Goal: Information Seeking & Learning: Learn about a topic

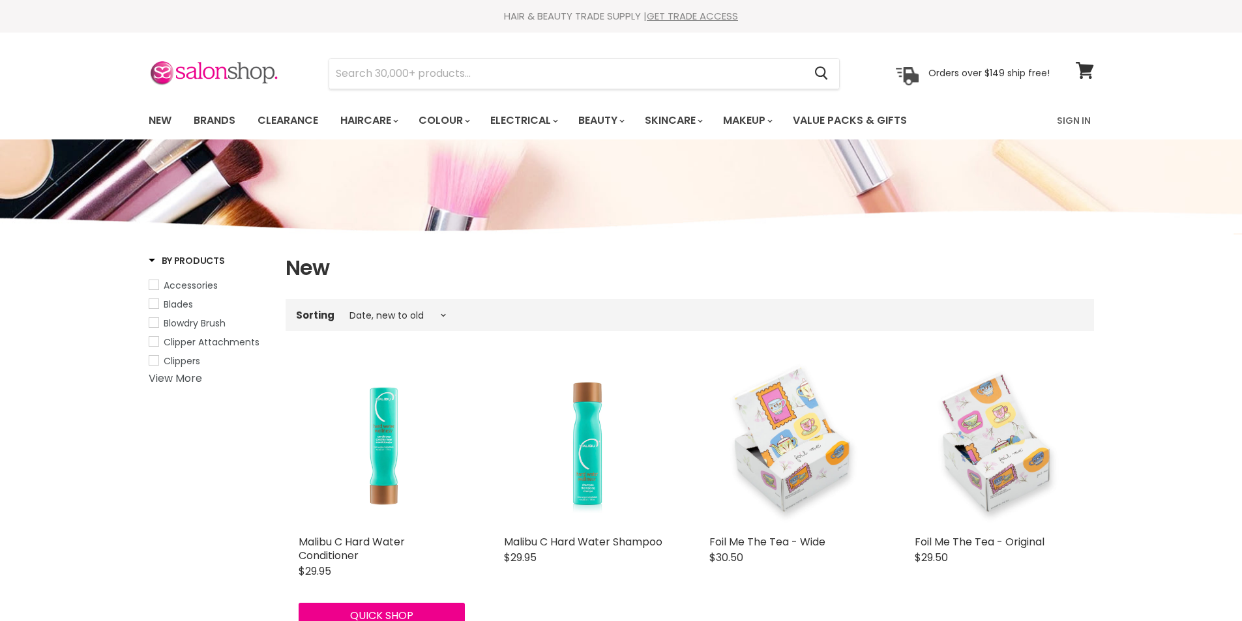
select select "created-descending"
click at [217, 121] on link "Brands" at bounding box center [214, 120] width 61 height 27
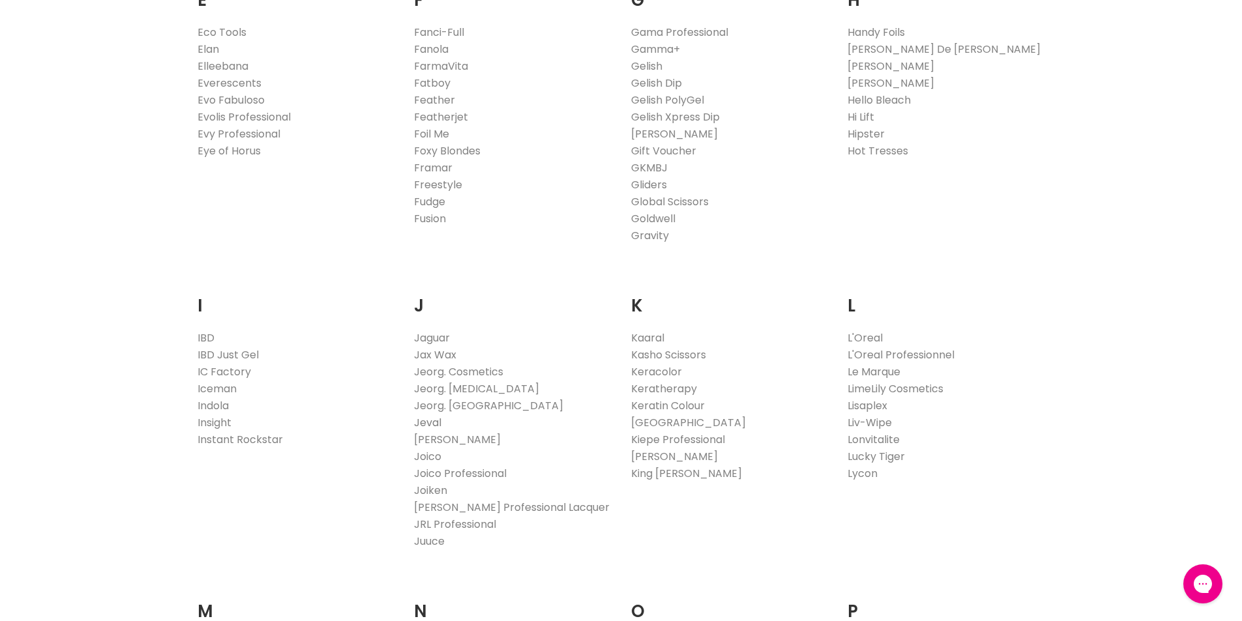
click at [426, 420] on link "Jeval" at bounding box center [427, 422] width 27 height 15
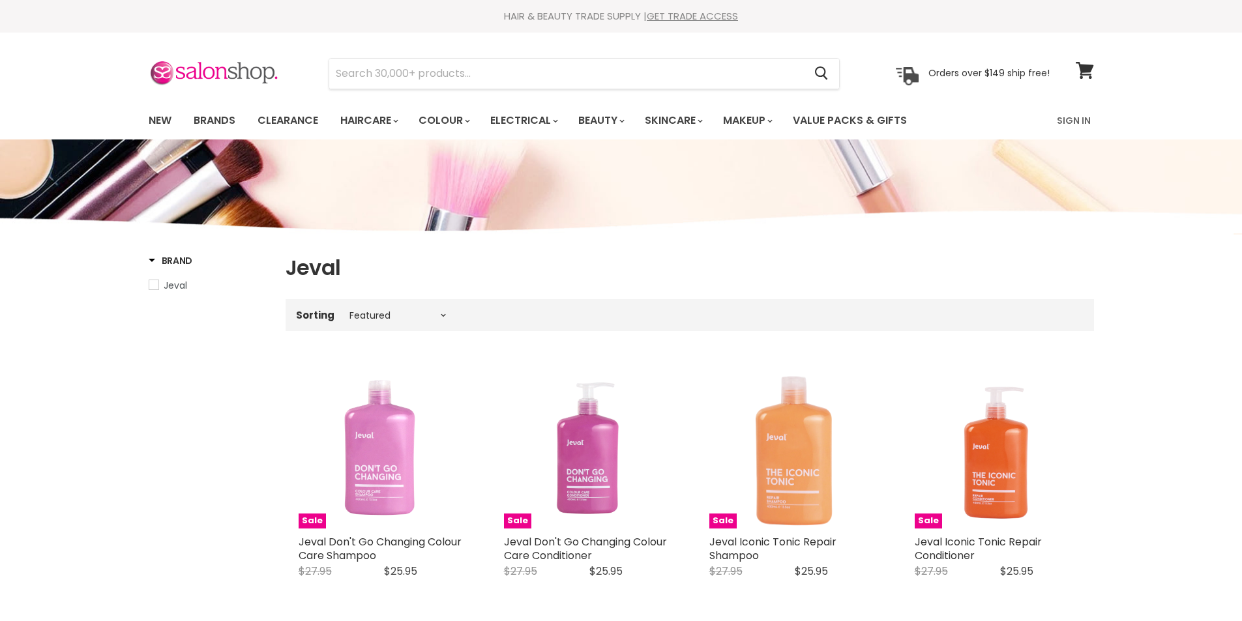
select select "manual"
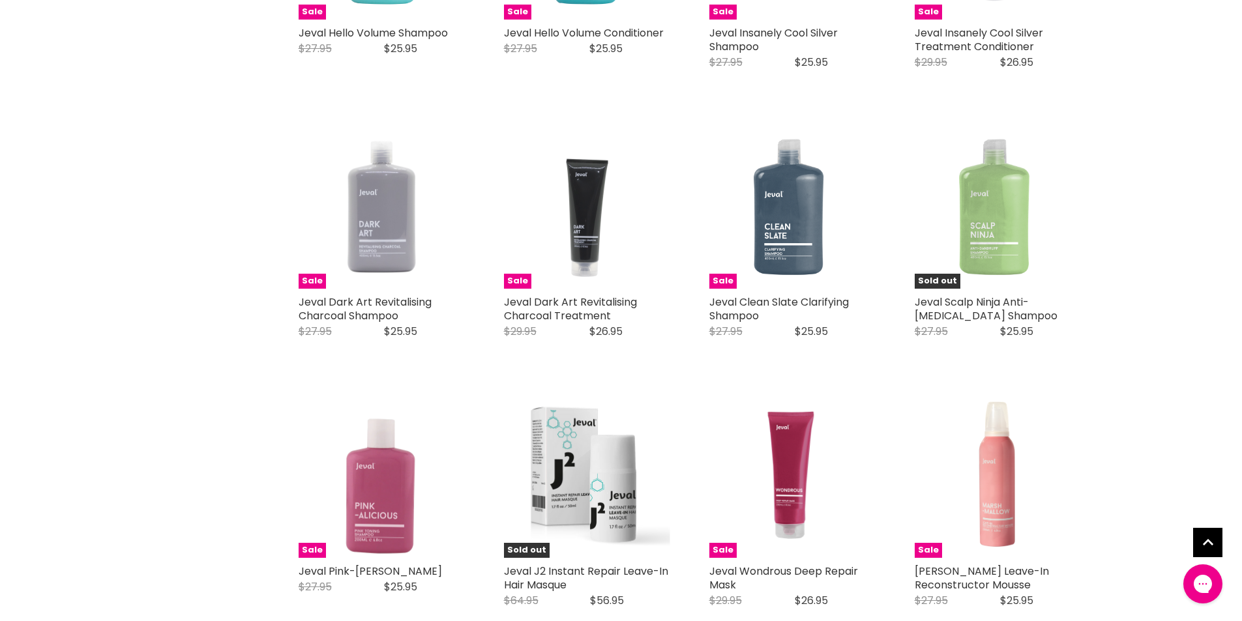
scroll to position [1173, 0]
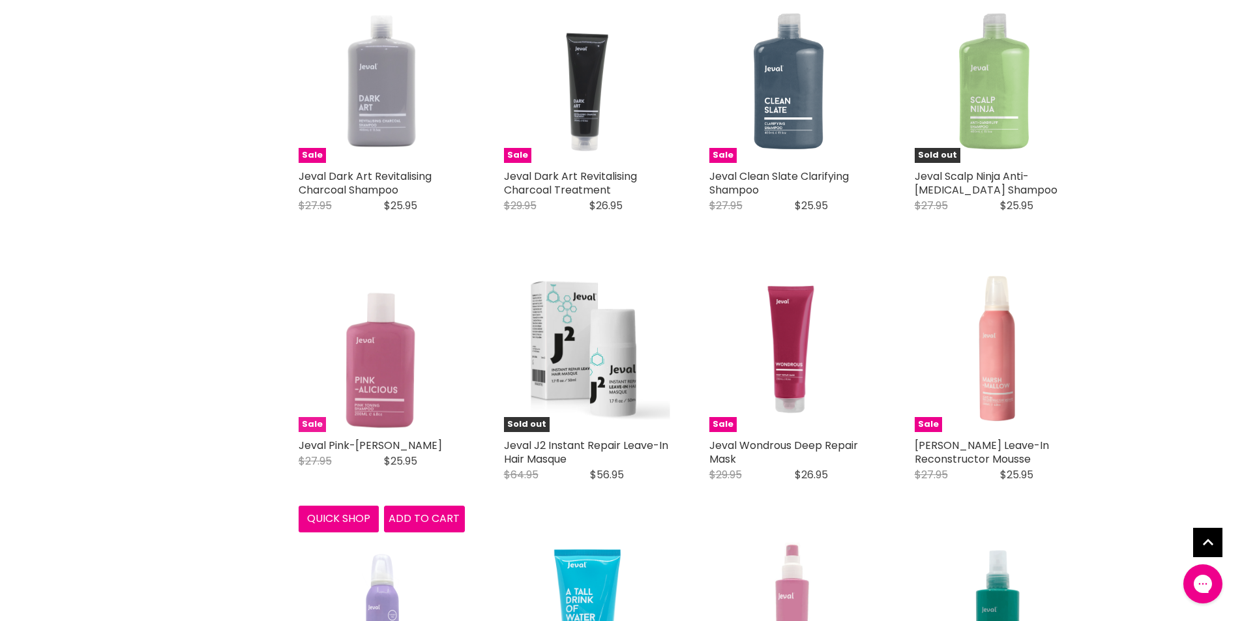
click at [399, 400] on img "Main content" at bounding box center [382, 349] width 166 height 166
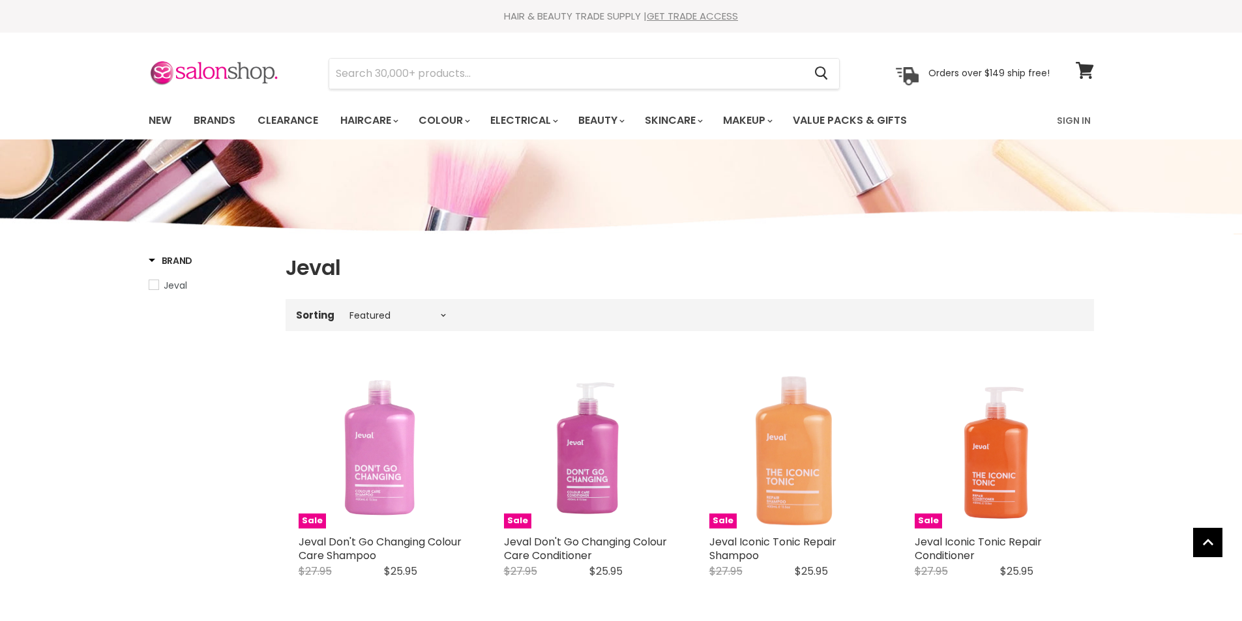
select select "manual"
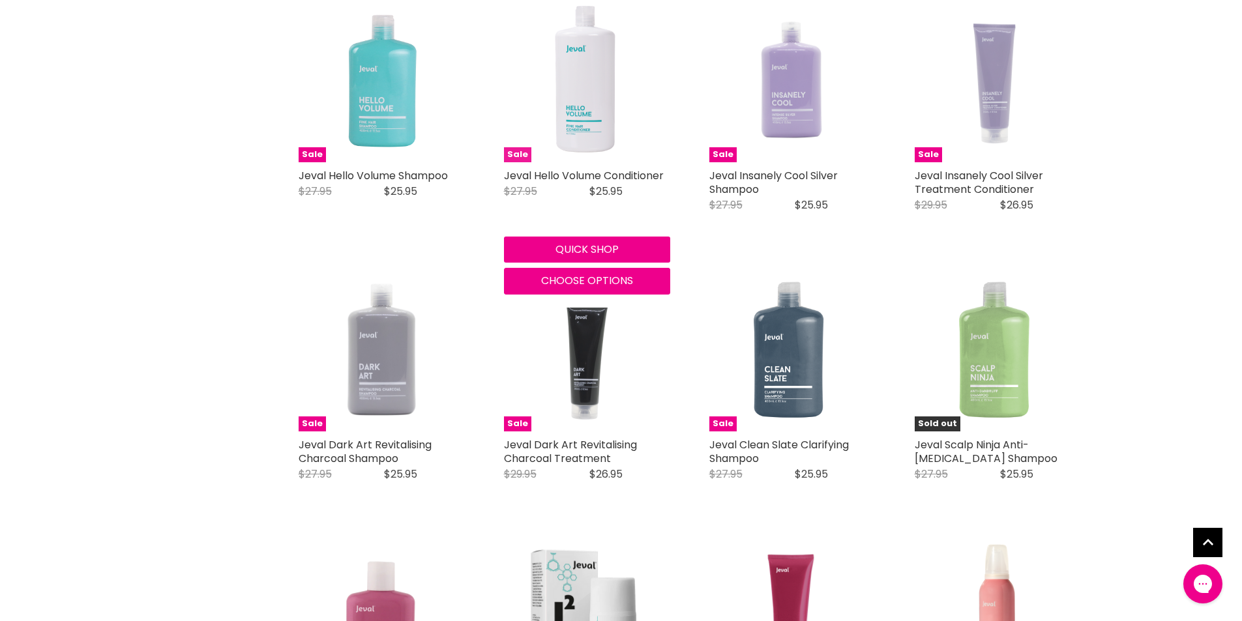
click at [581, 93] on img "Main content" at bounding box center [587, 79] width 96 height 166
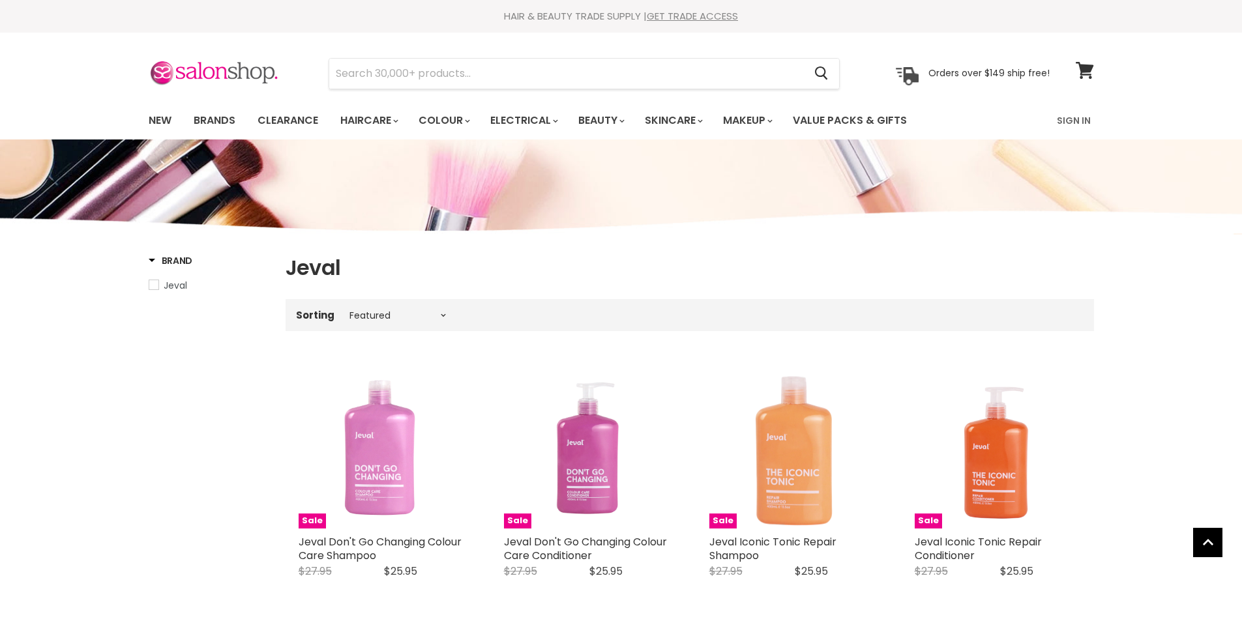
select select "manual"
click at [204, 121] on link "Brands" at bounding box center [214, 120] width 61 height 27
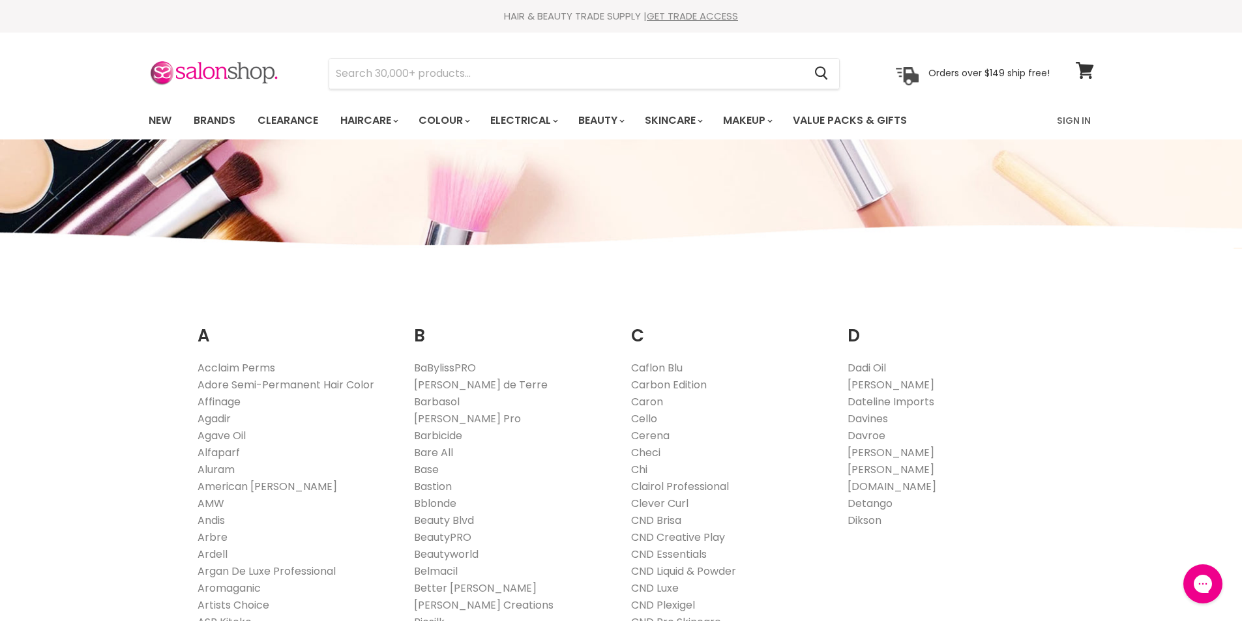
scroll to position [261, 0]
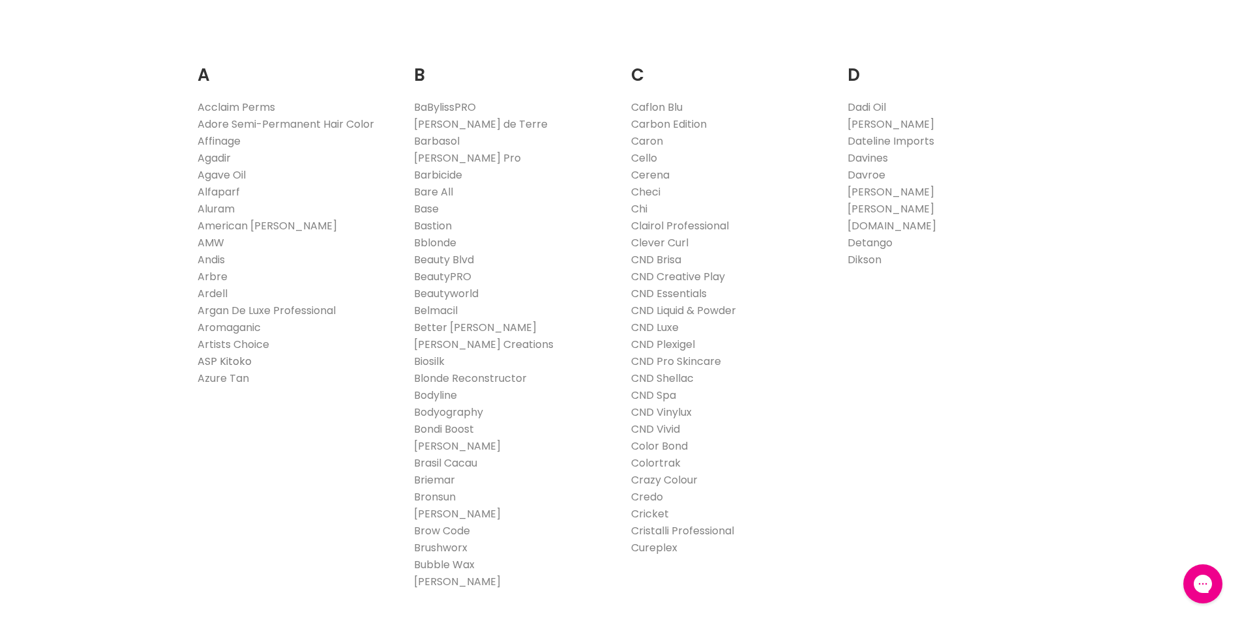
click at [231, 359] on link "ASP Kitoko" at bounding box center [225, 361] width 54 height 15
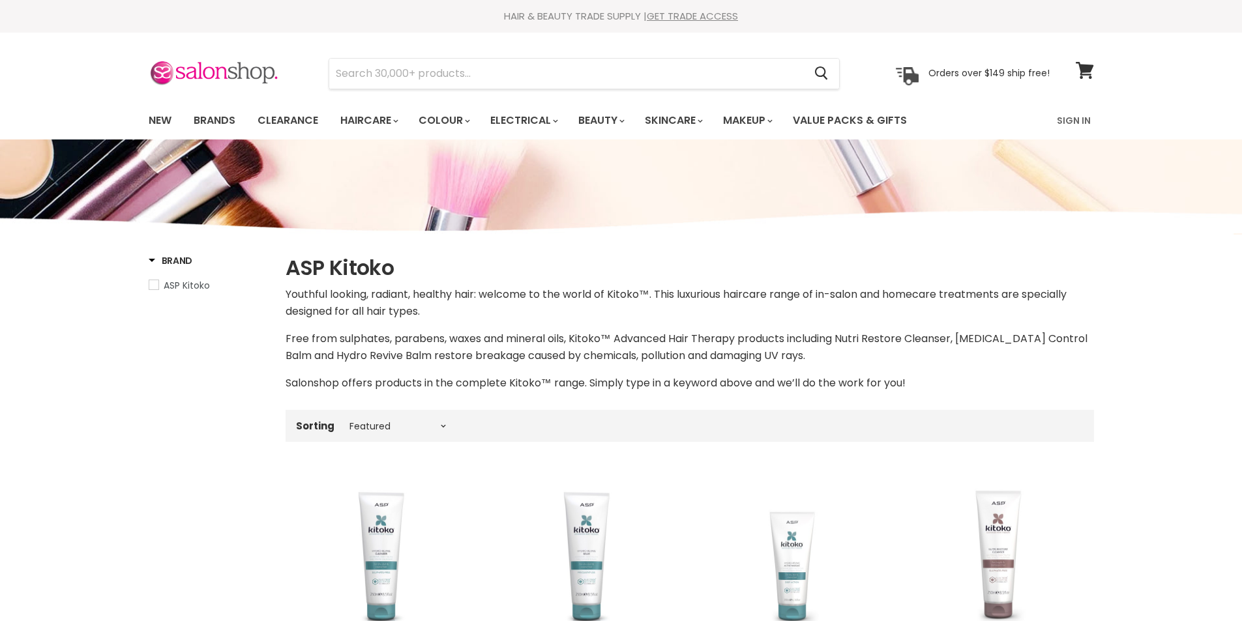
select select "manual"
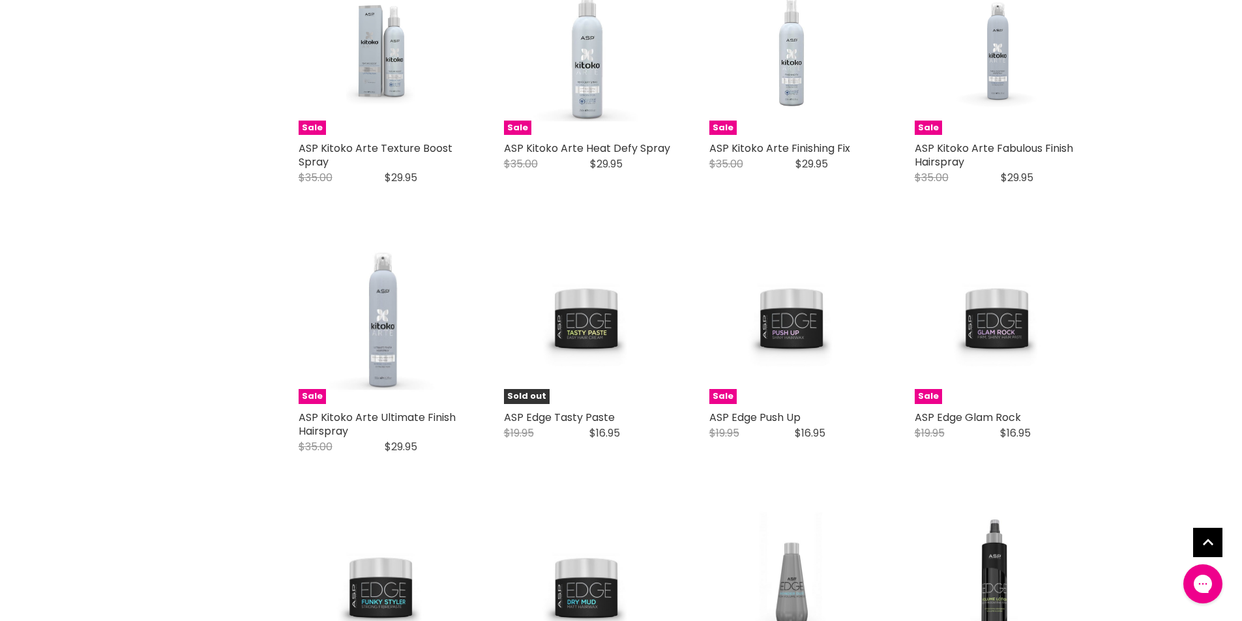
scroll to position [2999, 0]
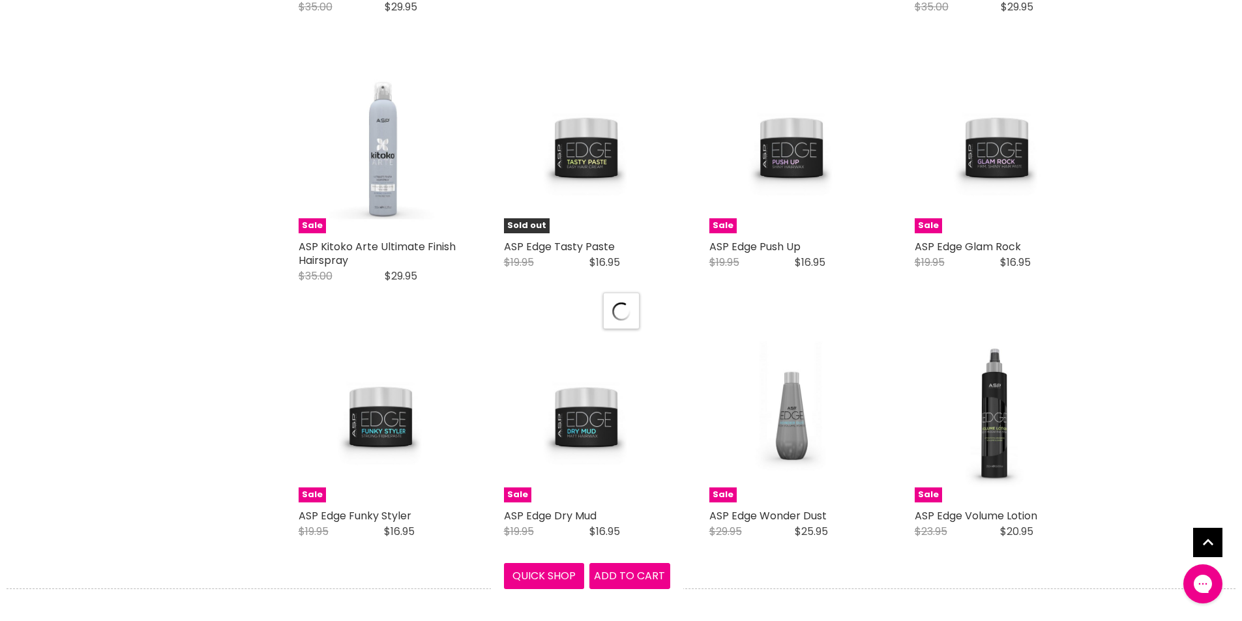
scroll to position [3129, 0]
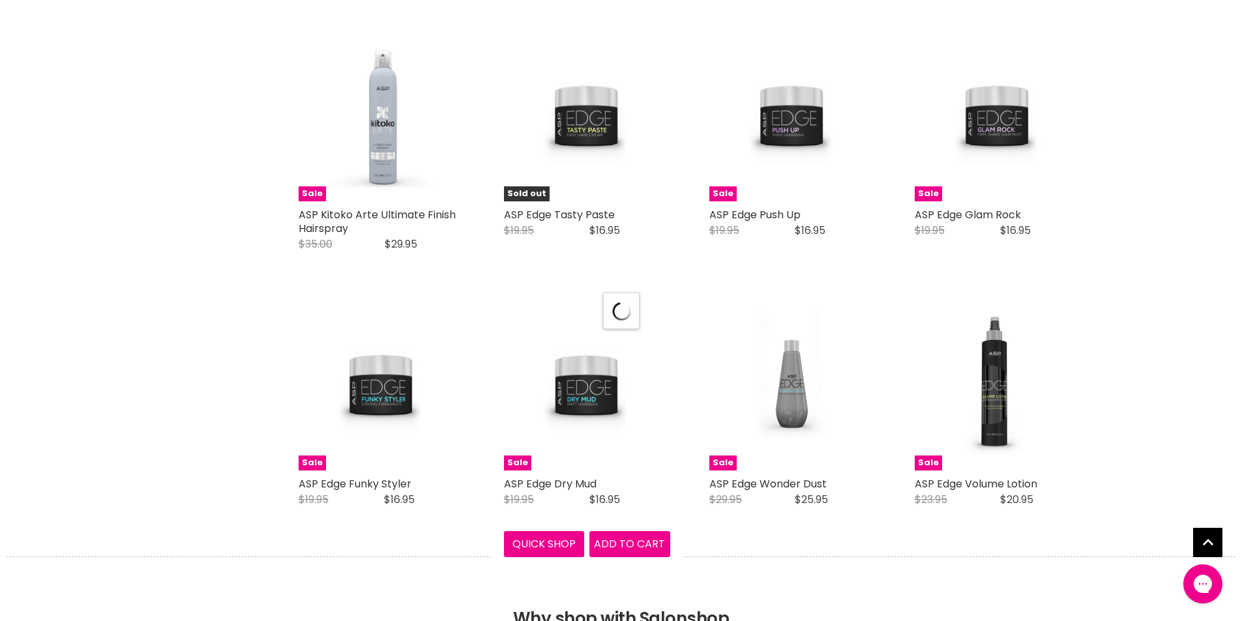
select select "manual"
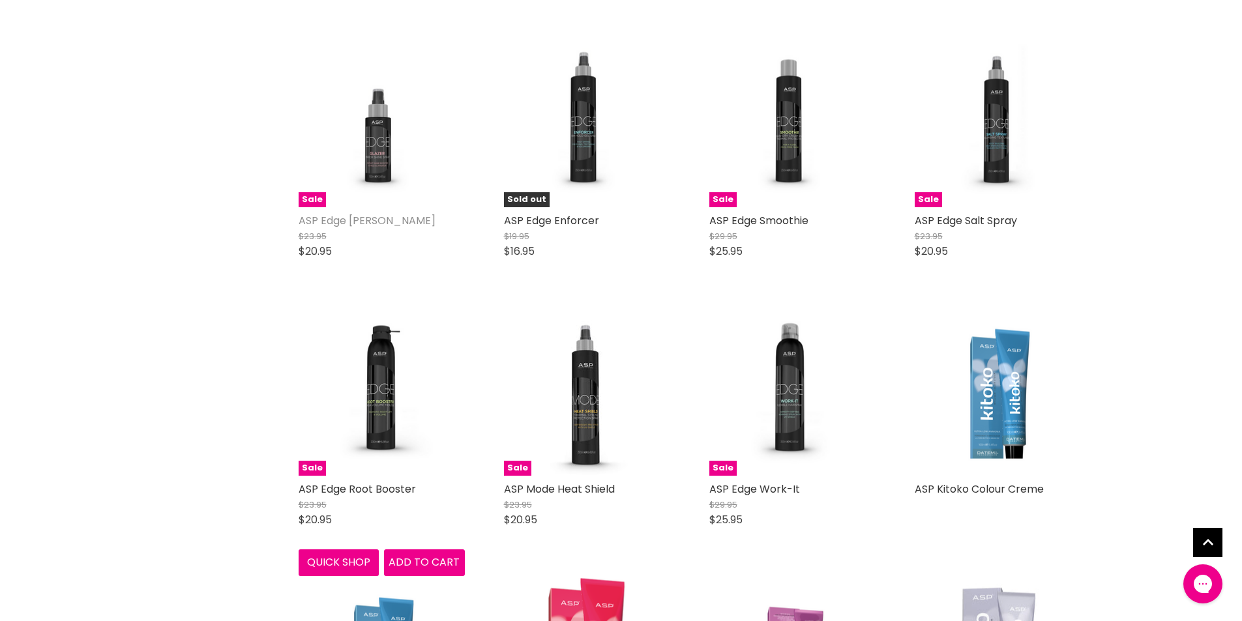
scroll to position [3650, 0]
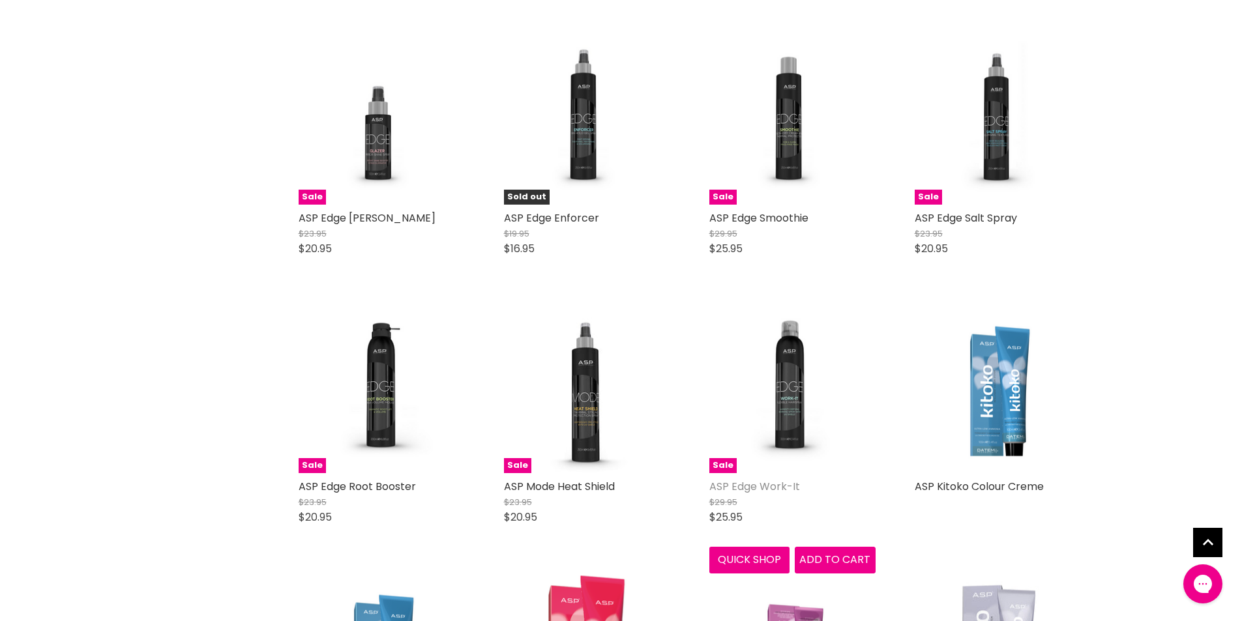
click at [726, 485] on link "ASP Edge Work-It" at bounding box center [754, 486] width 91 height 15
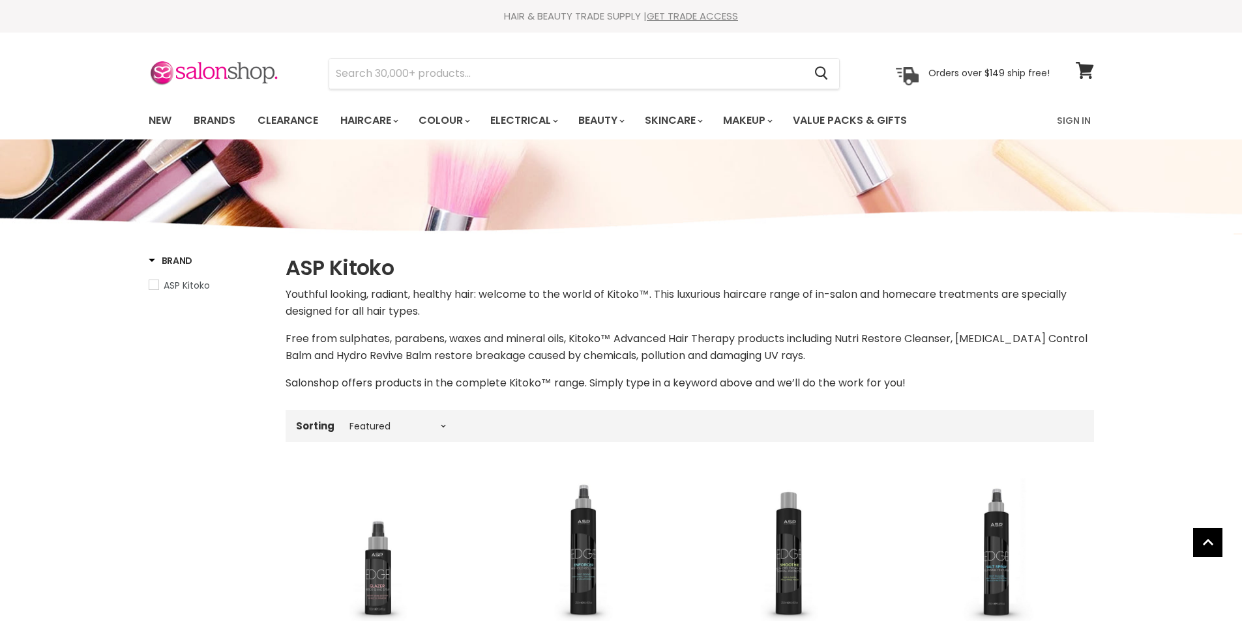
select select "manual"
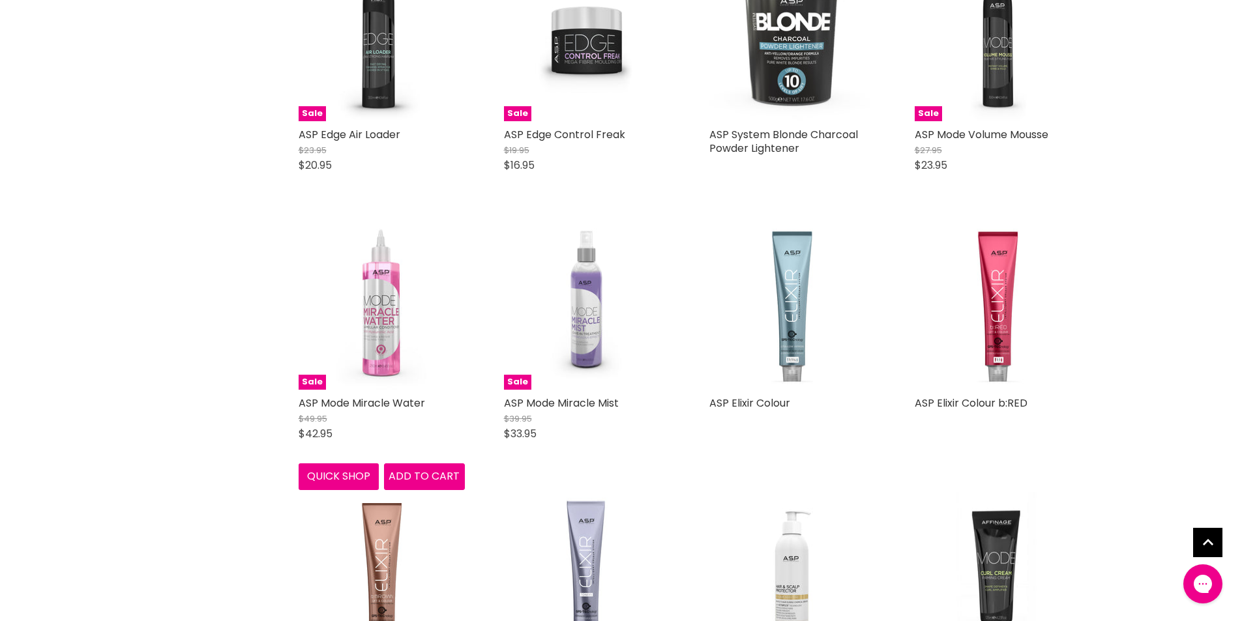
scroll to position [2999, 0]
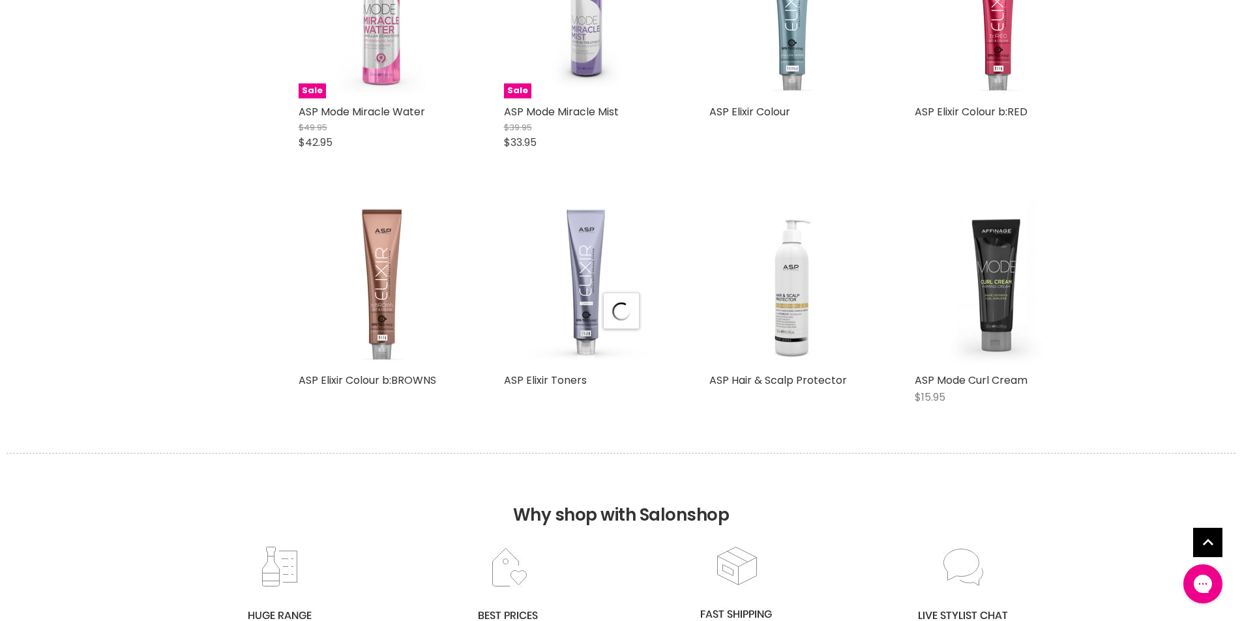
scroll to position [3390, 0]
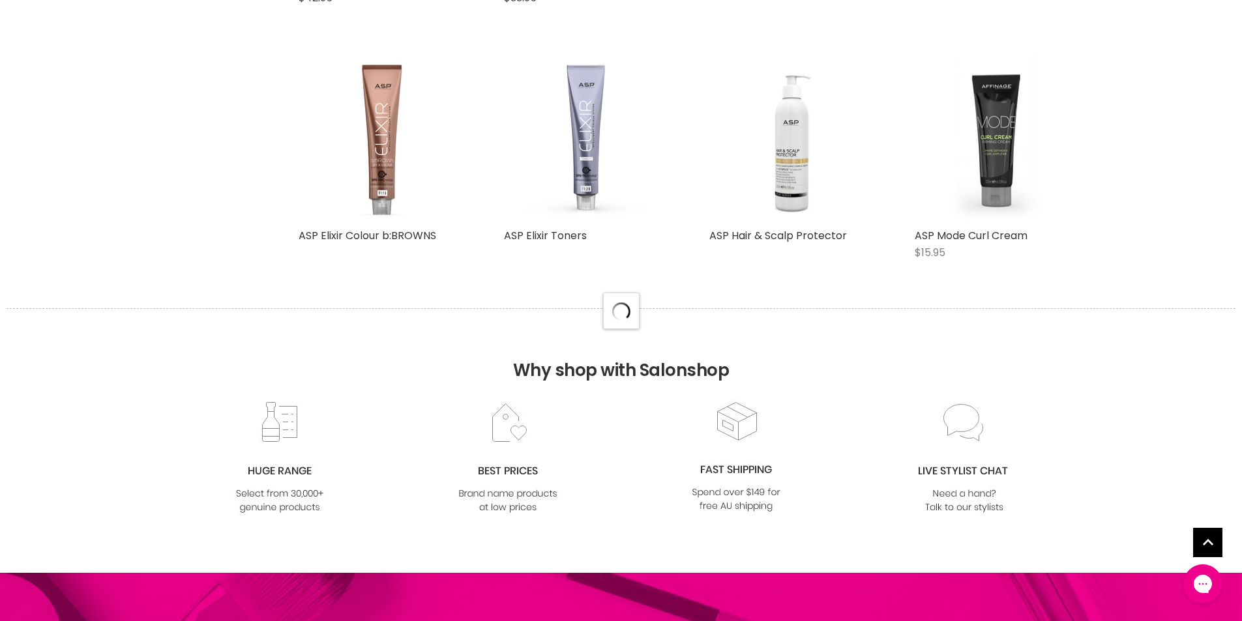
select select "manual"
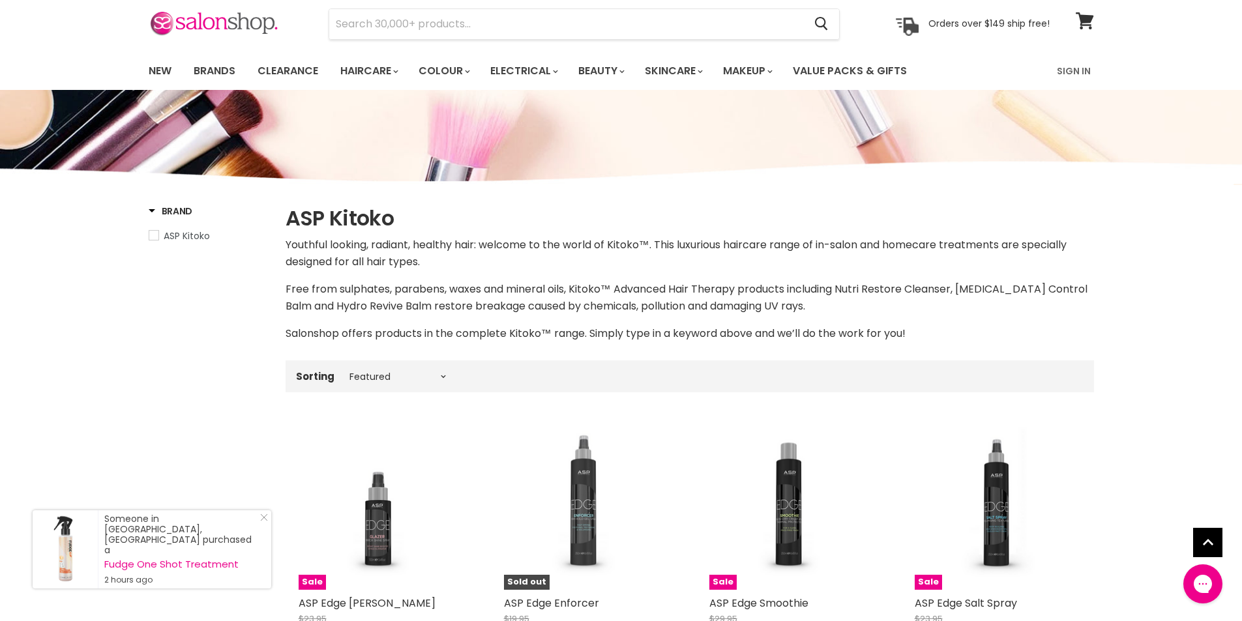
scroll to position [0, 0]
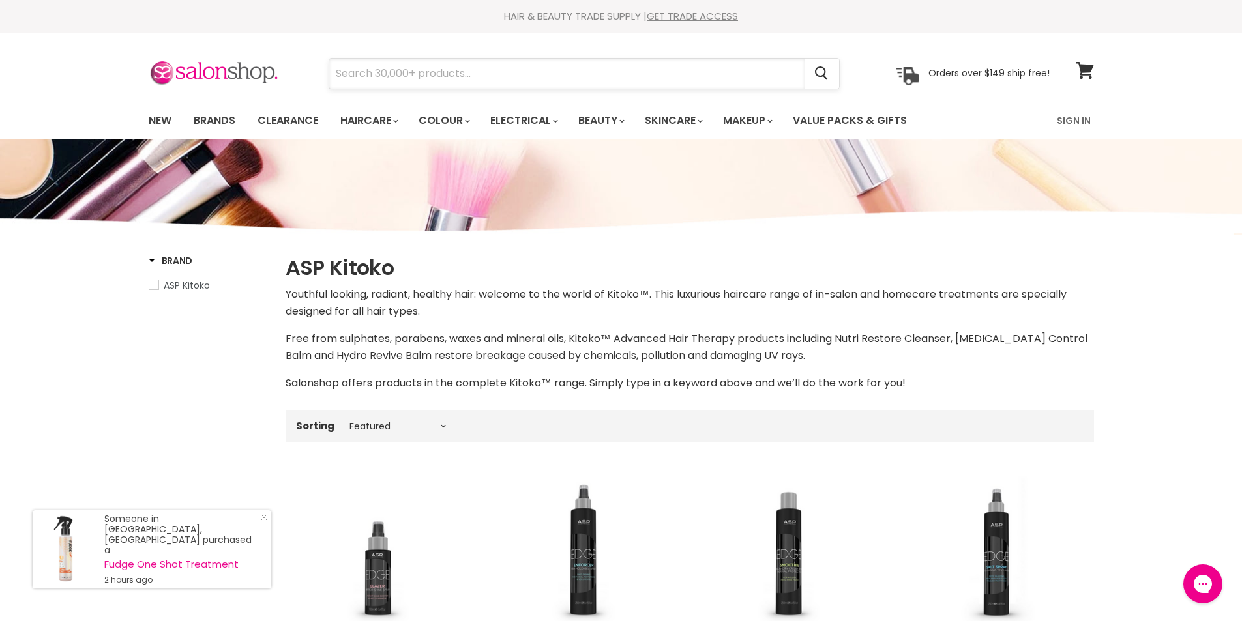
click at [437, 79] on input "Search" at bounding box center [566, 74] width 475 height 30
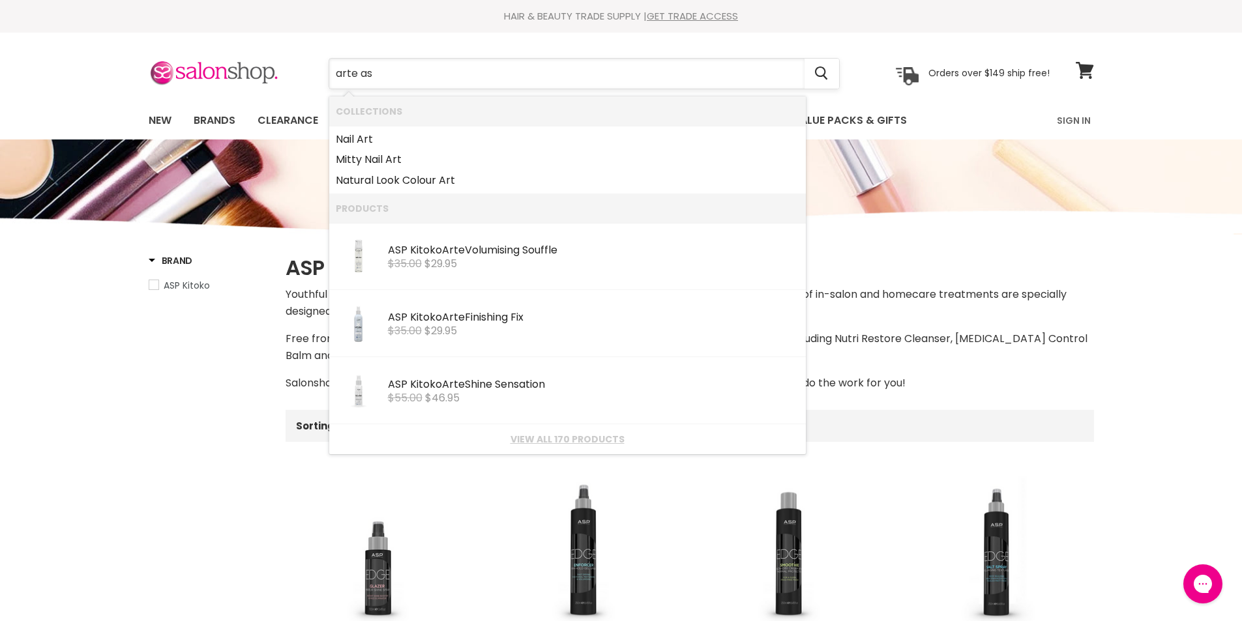
type input "arte asp"
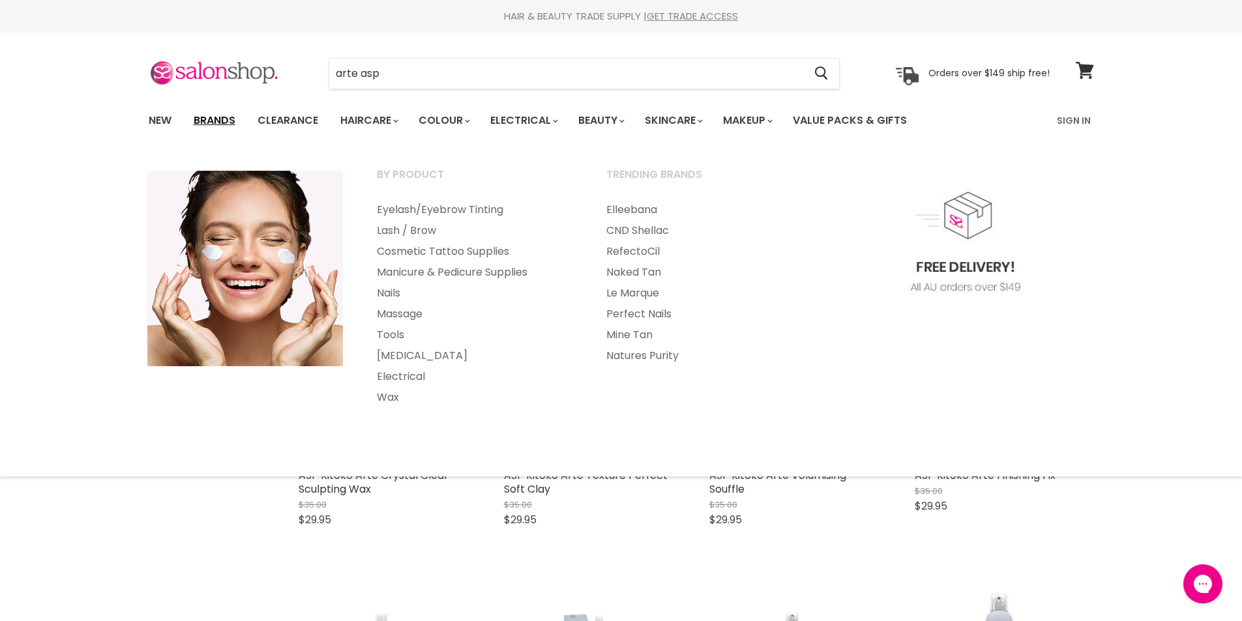
click at [211, 120] on link "Brands" at bounding box center [214, 120] width 61 height 27
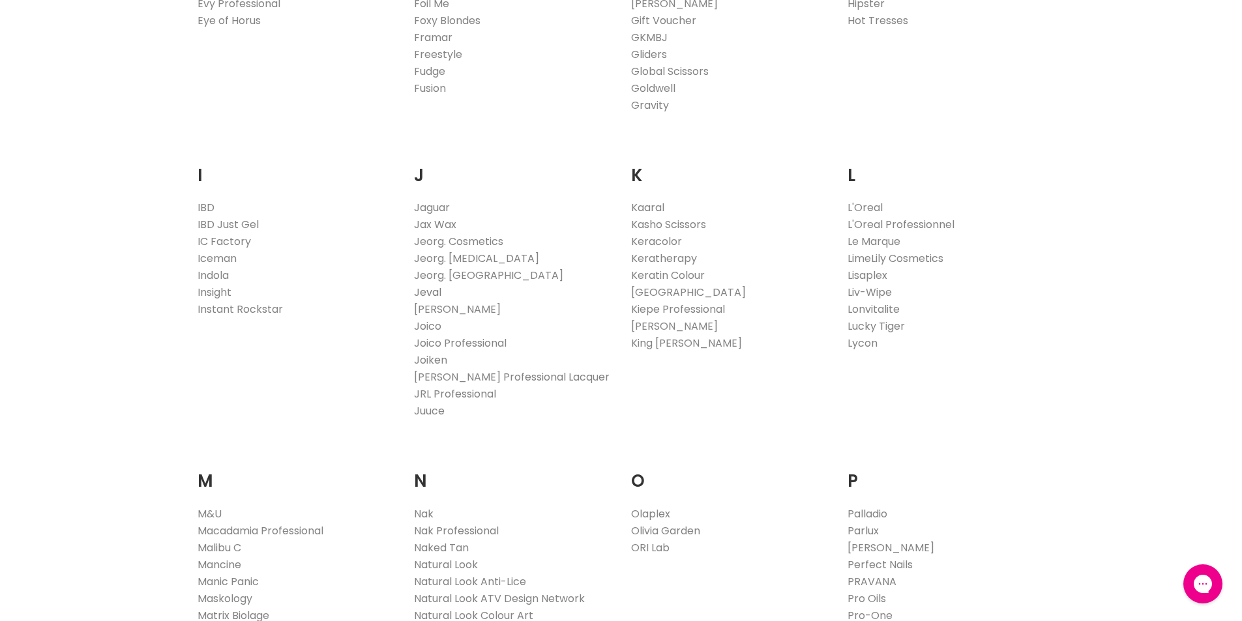
click at [426, 292] on link "Jeval" at bounding box center [427, 292] width 27 height 15
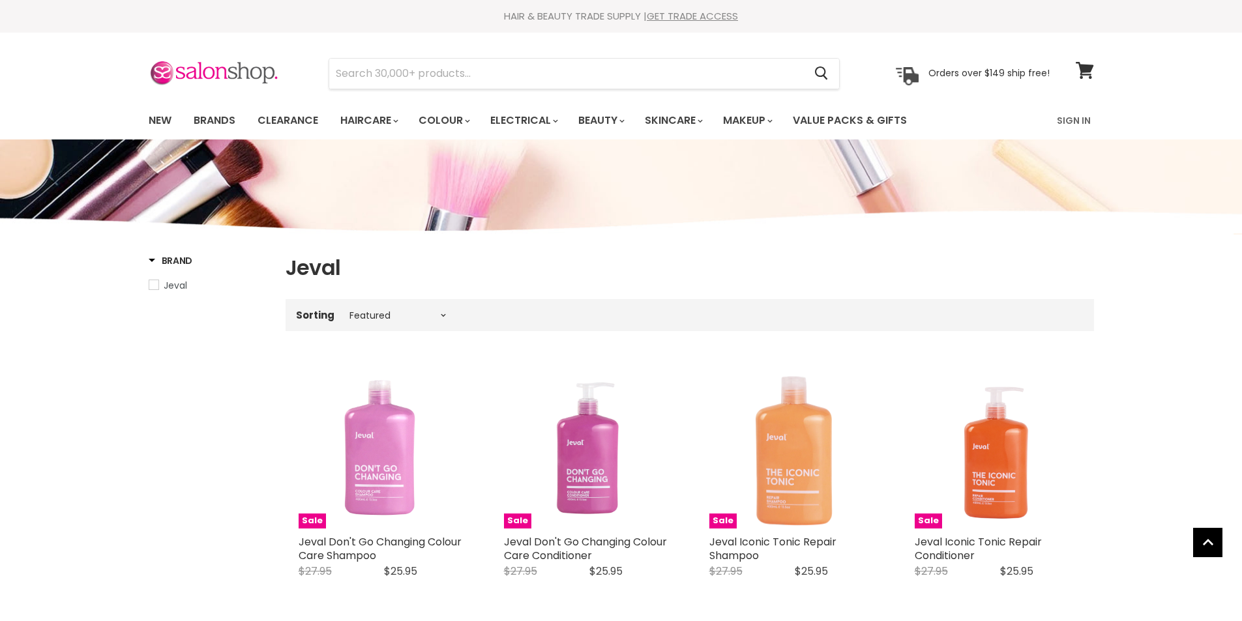
select select "manual"
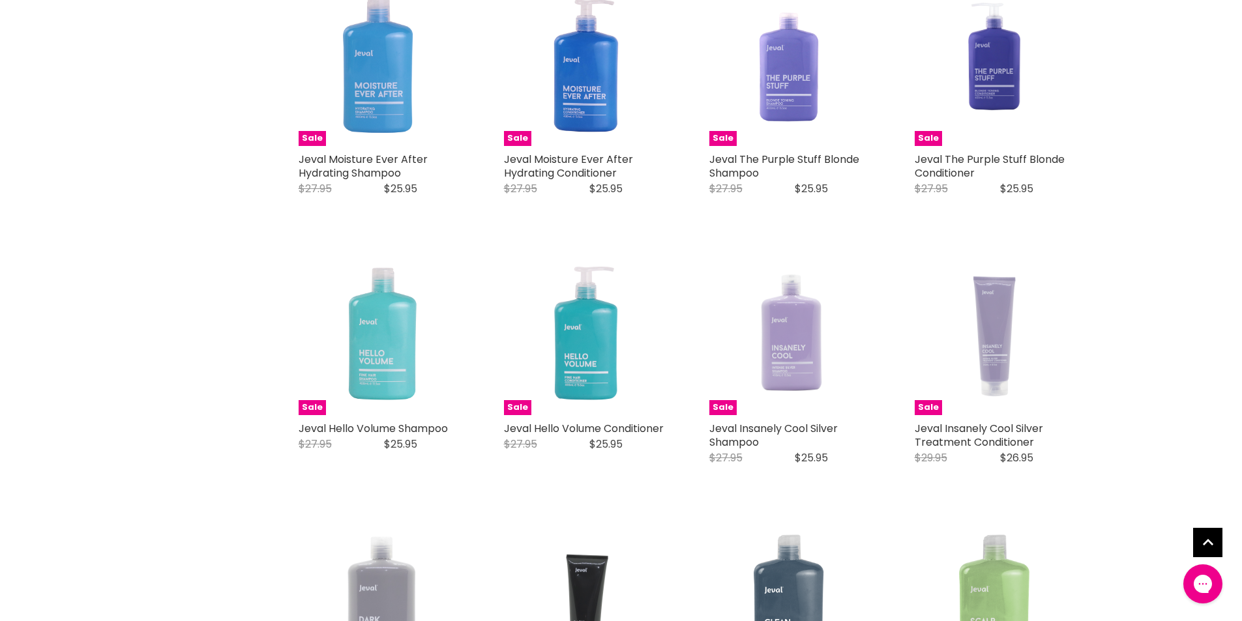
scroll to position [782, 0]
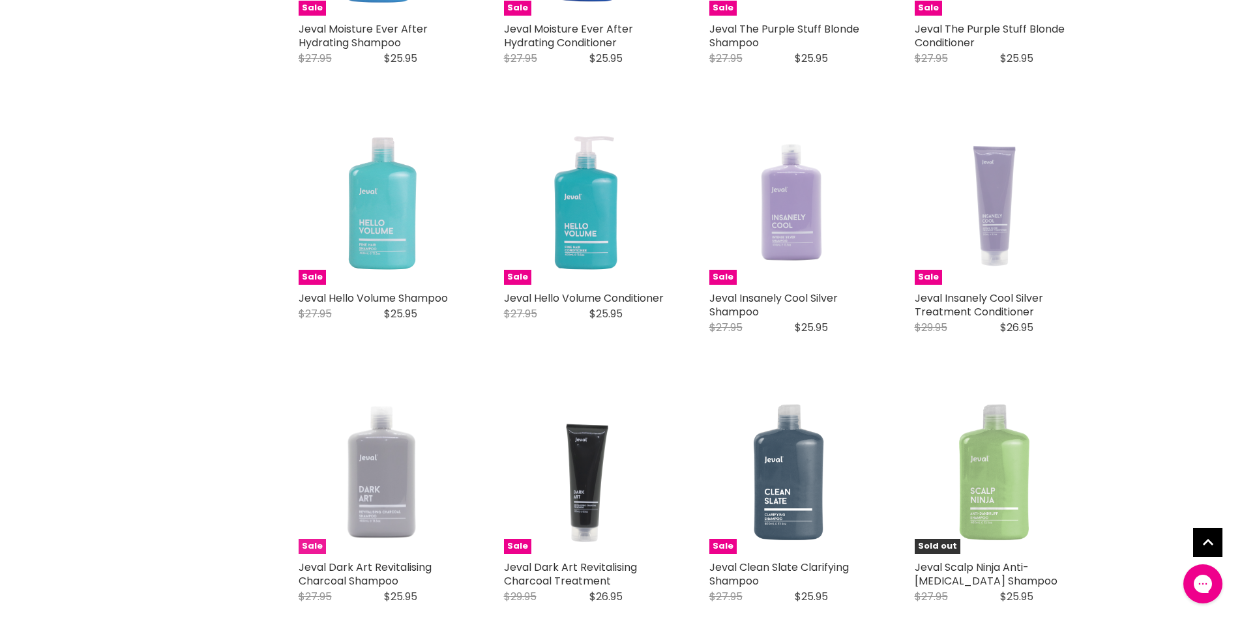
click at [392, 477] on img "Main content" at bounding box center [382, 471] width 166 height 166
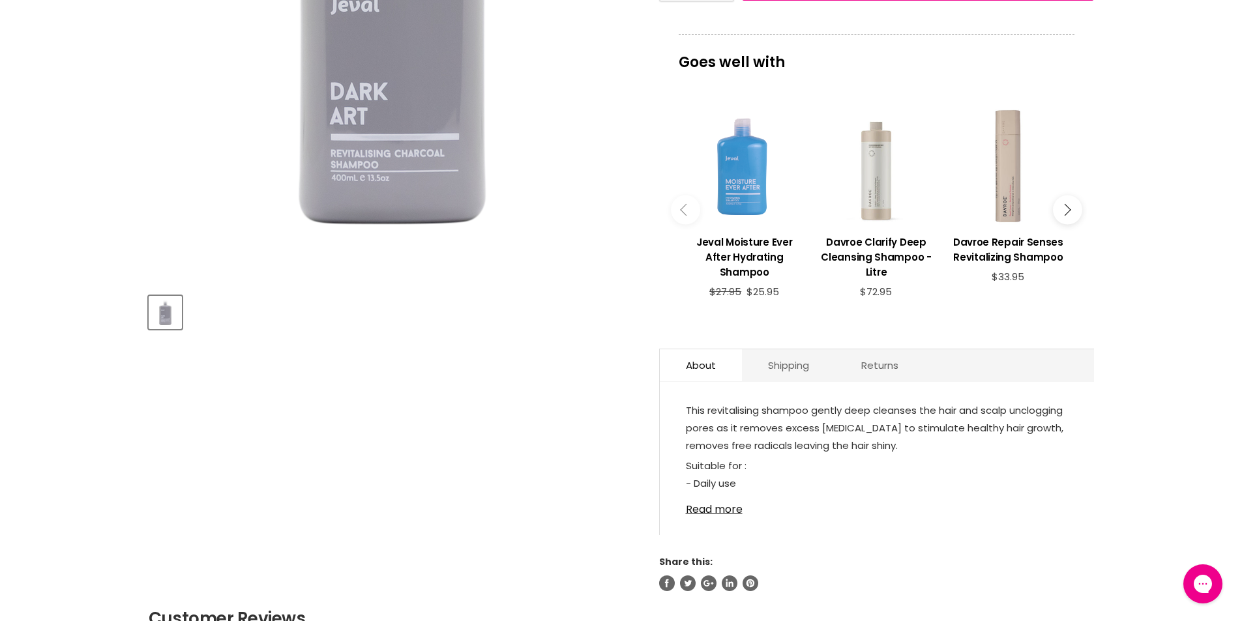
scroll to position [391, 0]
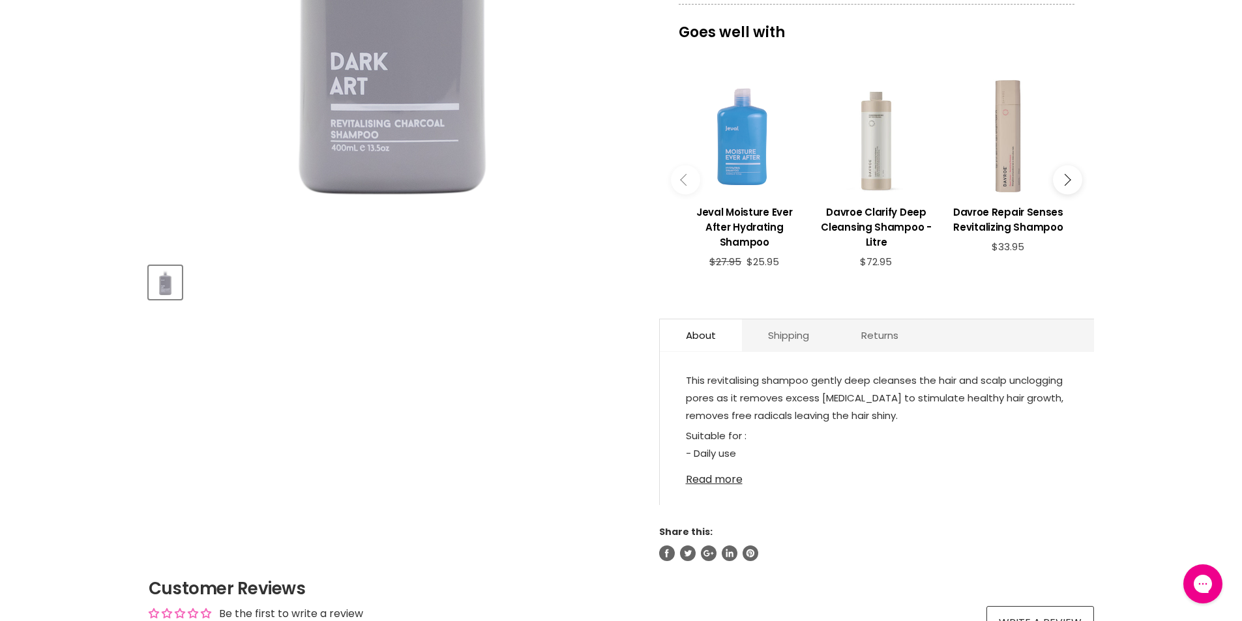
click at [693, 478] on link "Read more" at bounding box center [877, 476] width 382 height 20
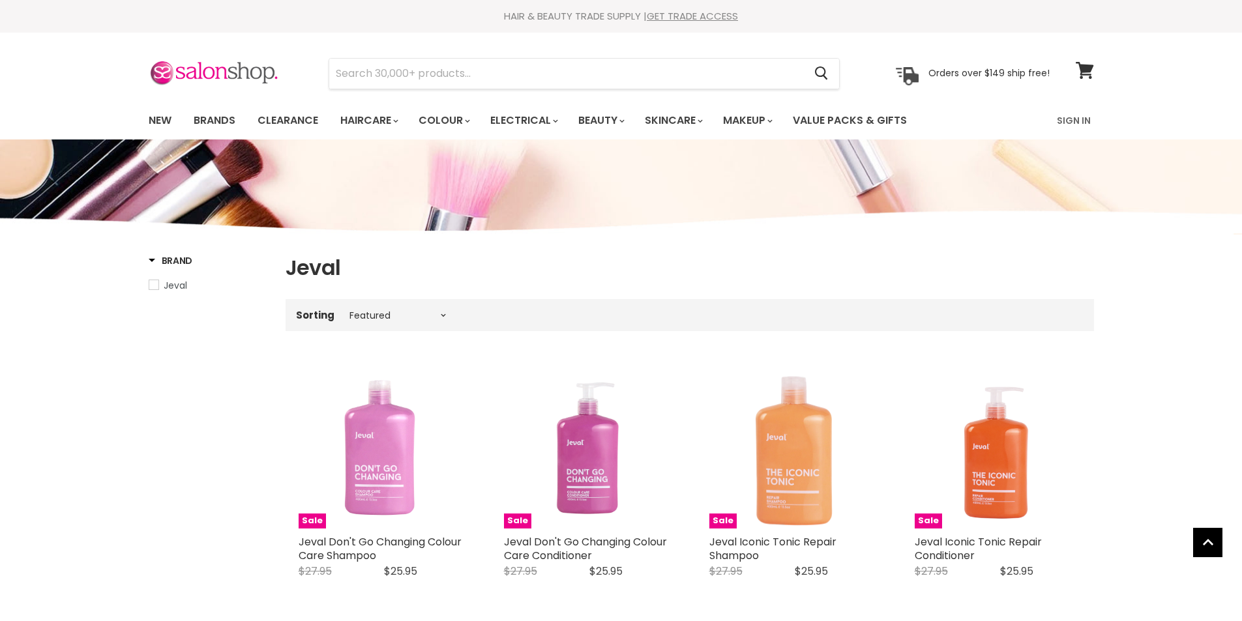
select select "manual"
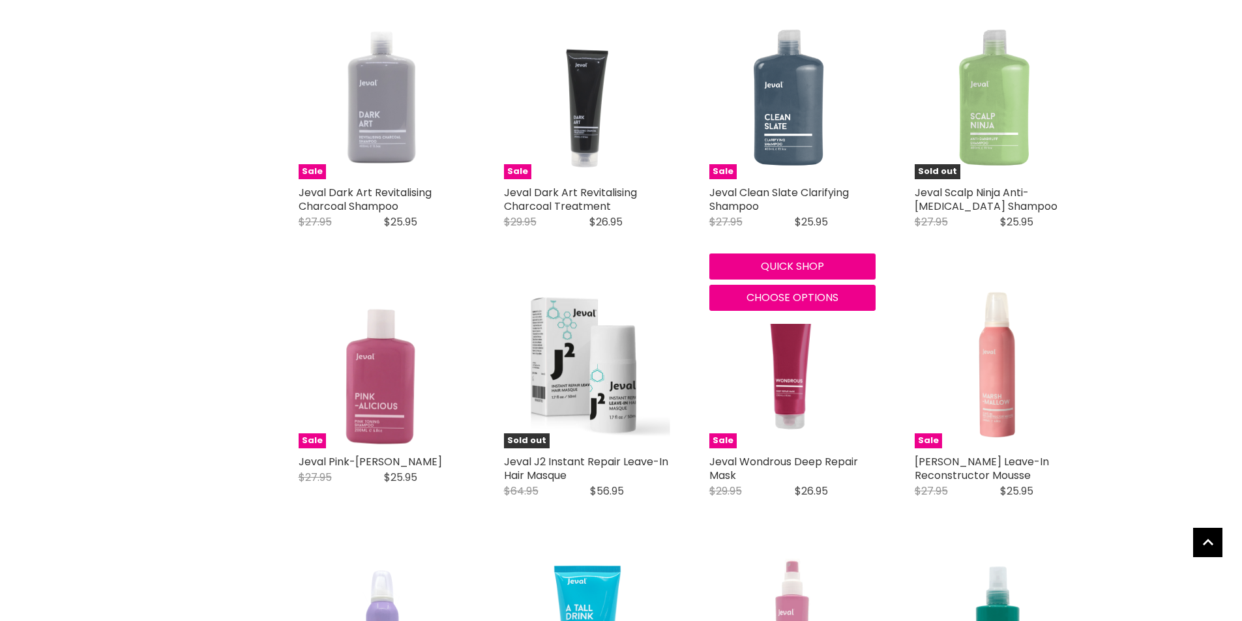
scroll to position [1157, 0]
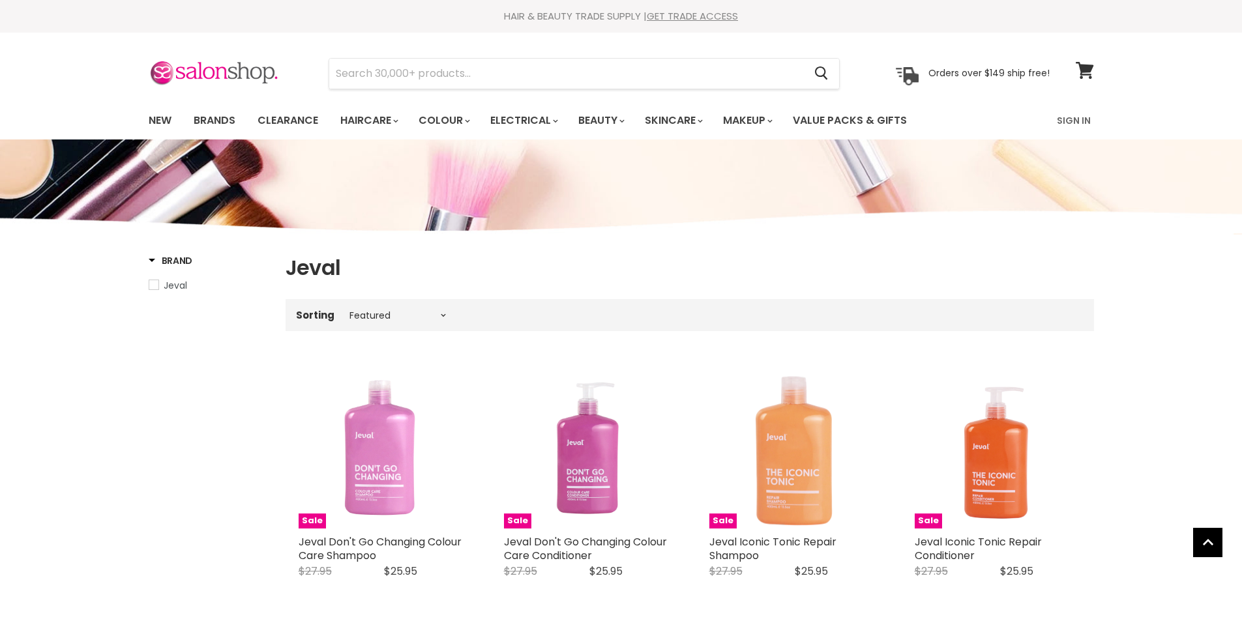
select select "manual"
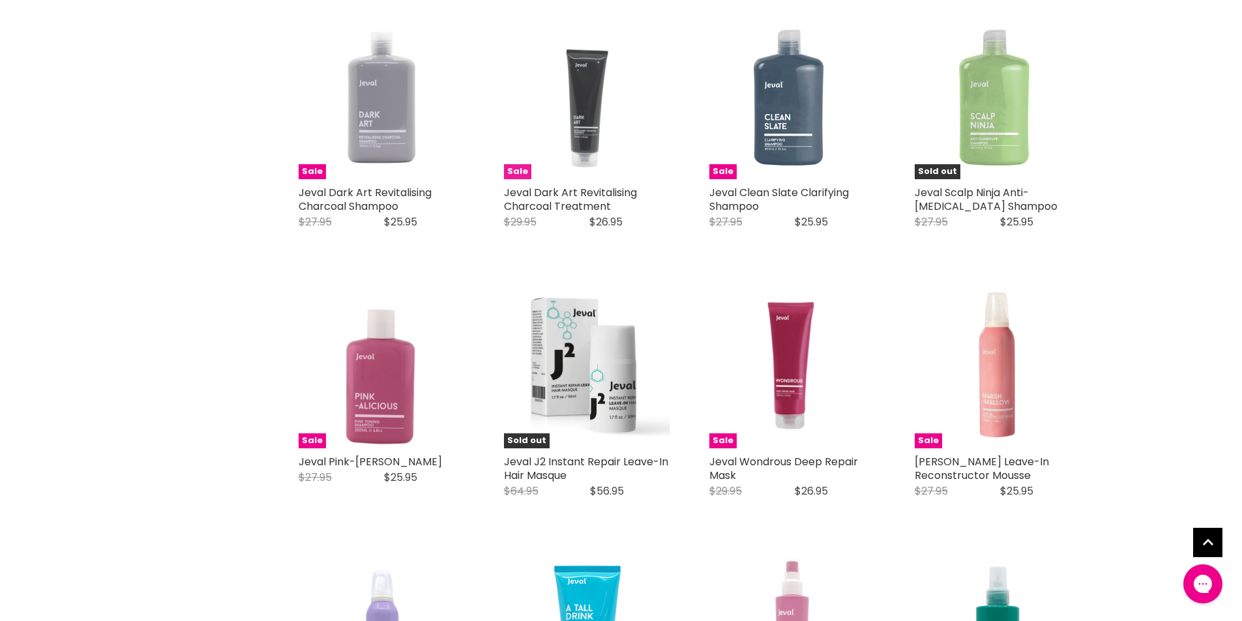
click at [578, 109] on img "Main content" at bounding box center [587, 96] width 166 height 166
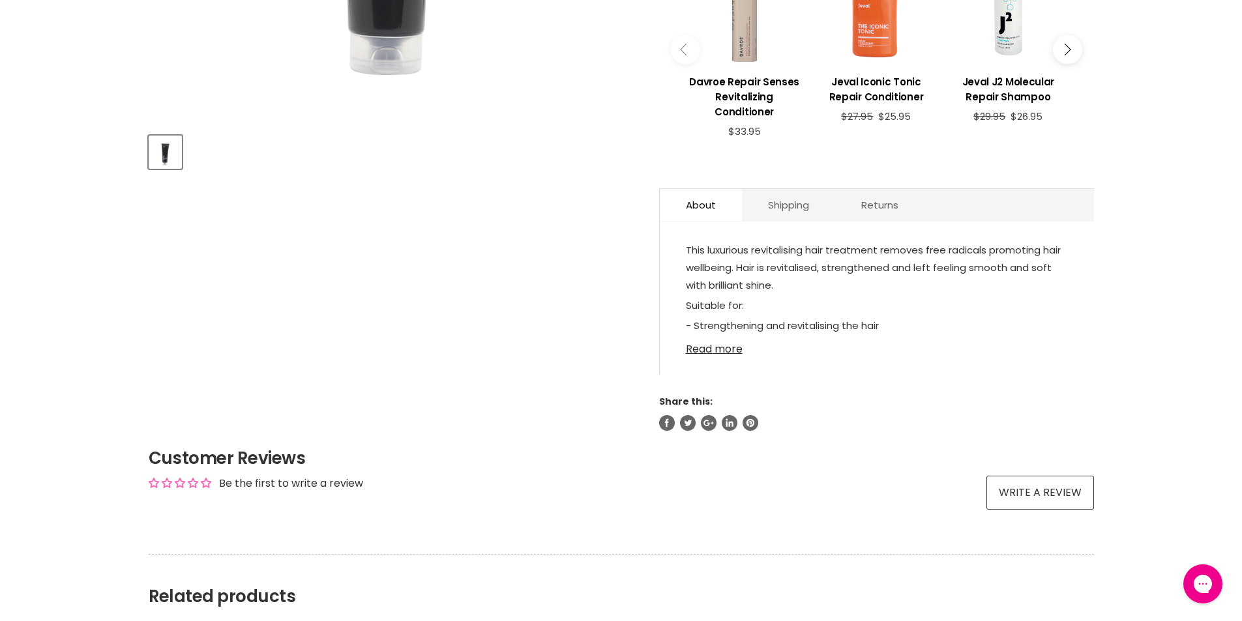
click at [726, 352] on link "Read more" at bounding box center [877, 346] width 382 height 20
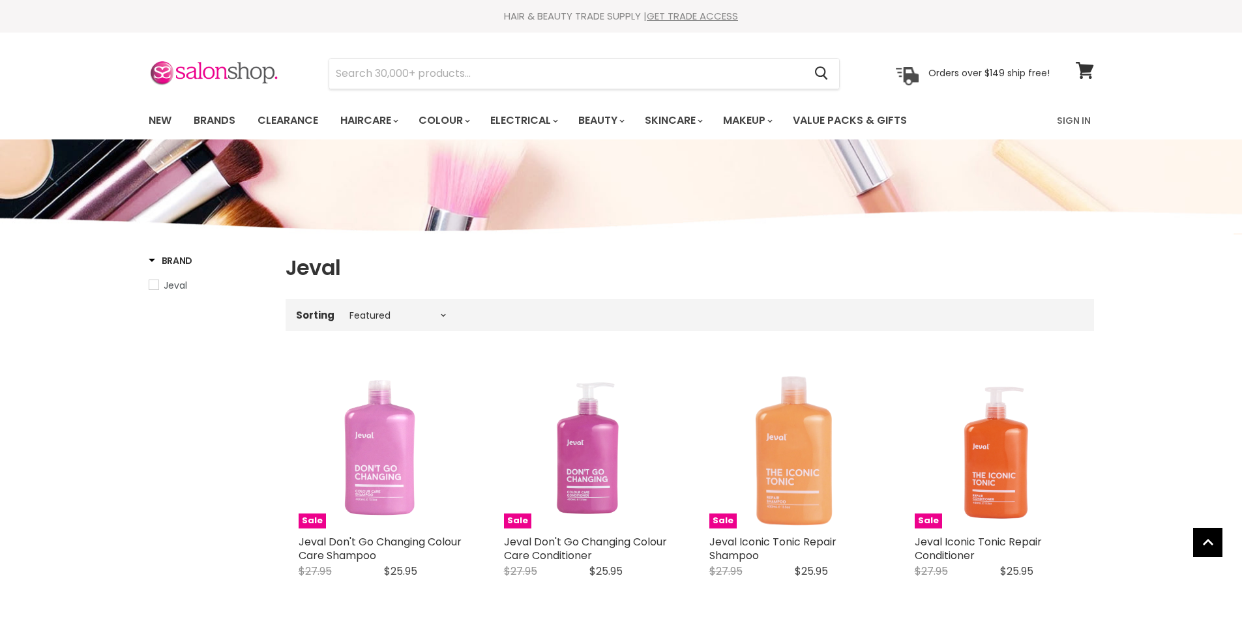
select select "manual"
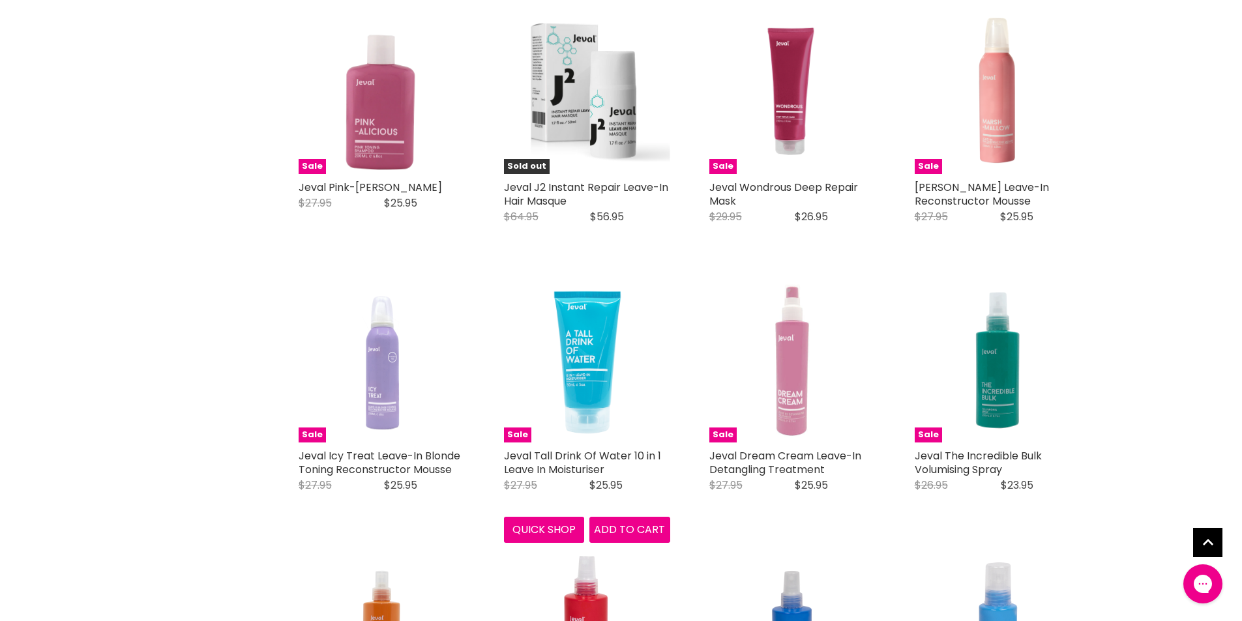
scroll to position [1434, 0]
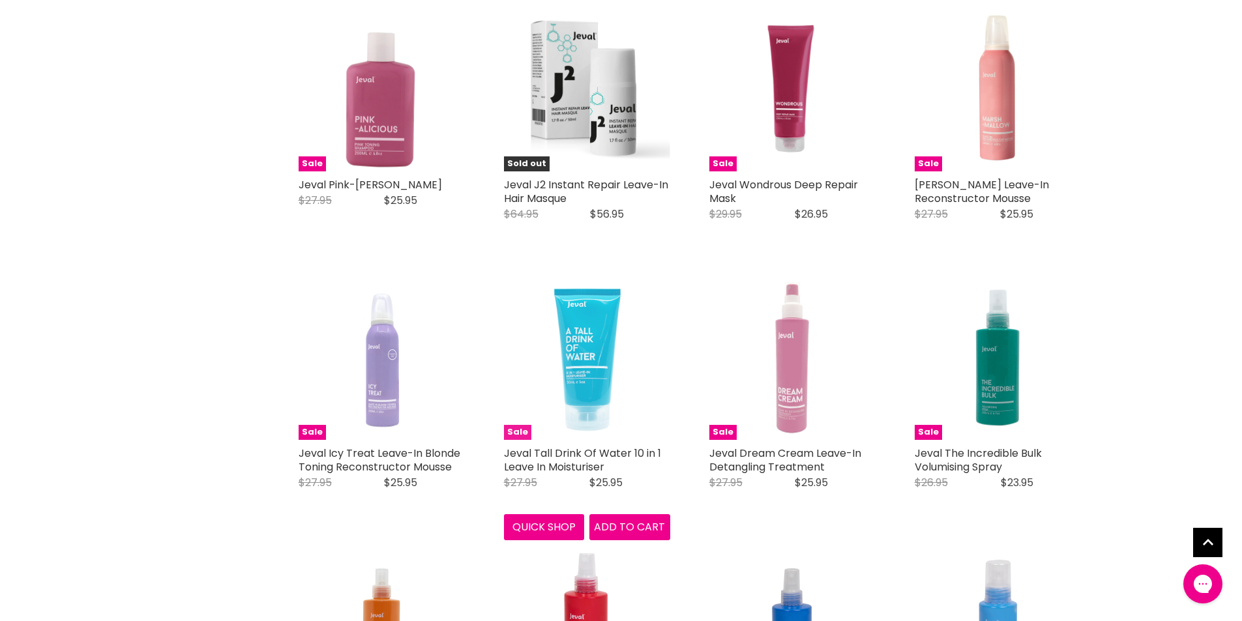
click at [565, 360] on img "Main content" at bounding box center [587, 357] width 138 height 166
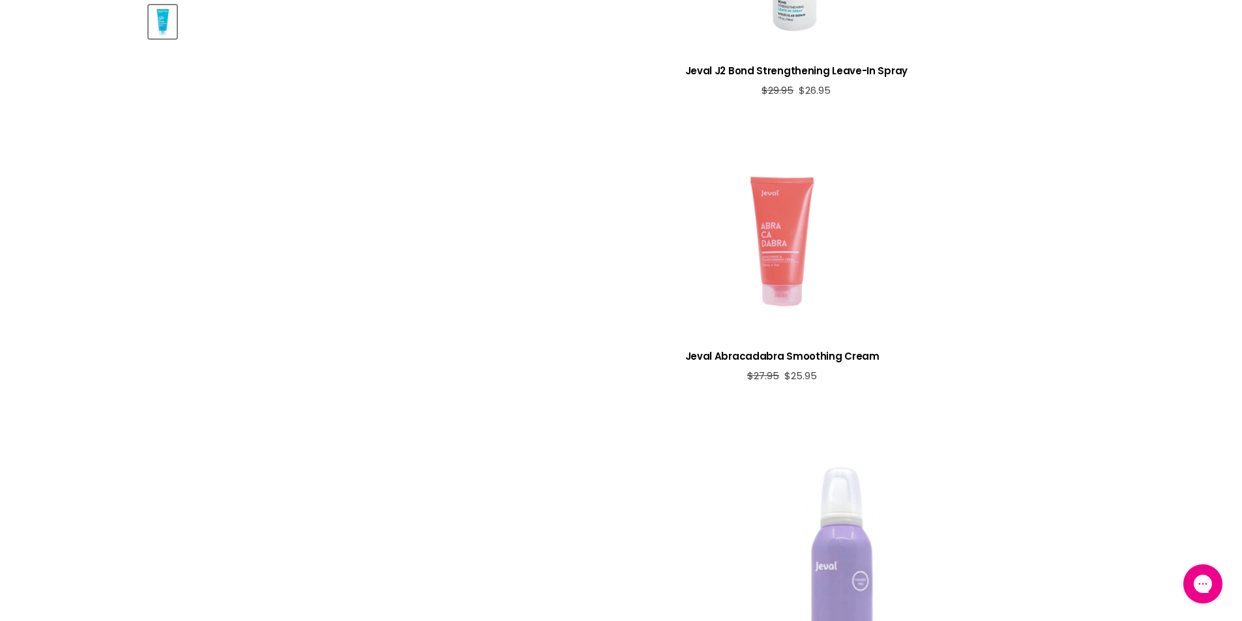
click at [732, 241] on div "View product:Jeval Abracadabra Smoothing Cream" at bounding box center [782, 242] width 194 height 194
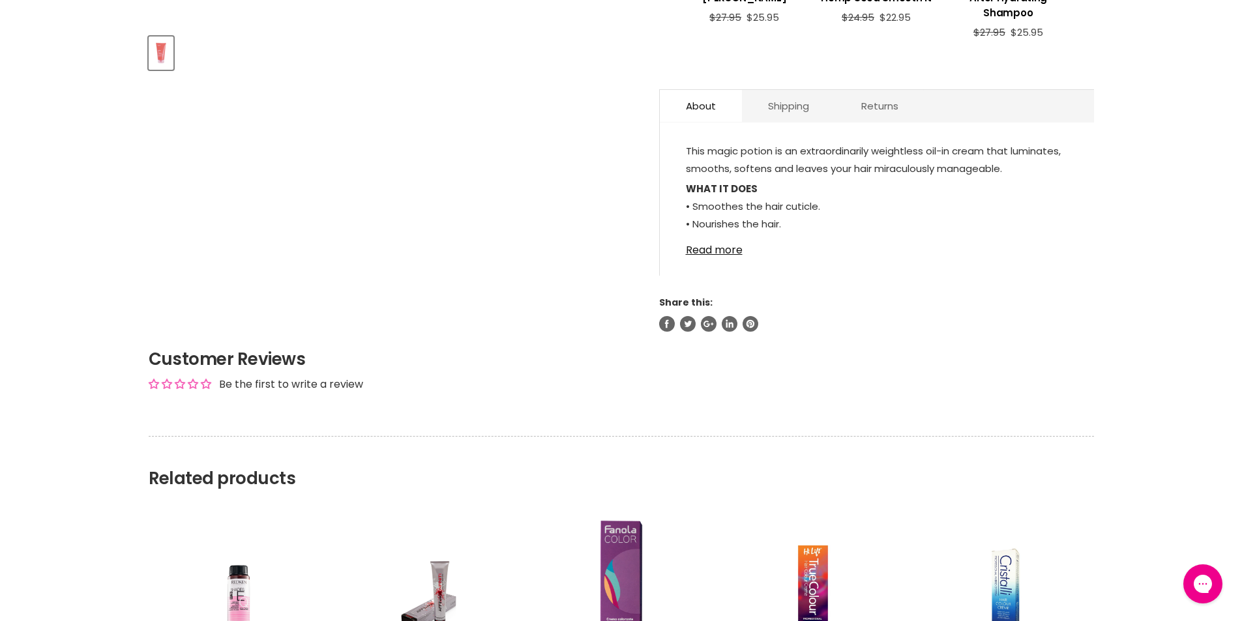
scroll to position [652, 0]
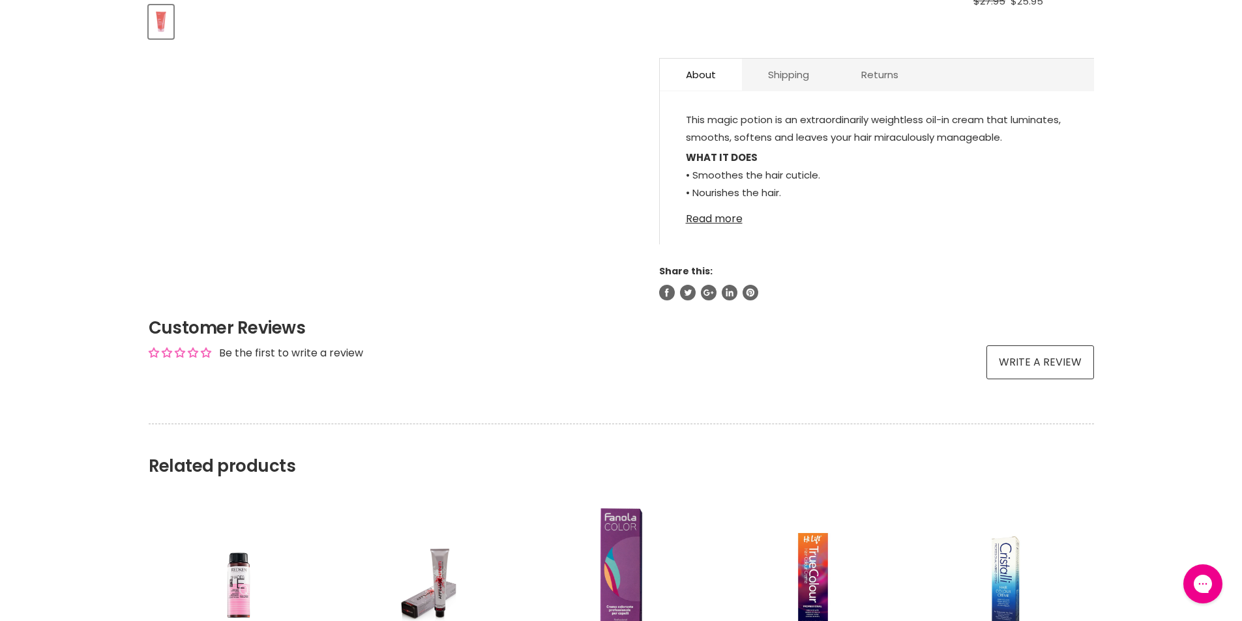
click at [696, 218] on link "Read more" at bounding box center [877, 215] width 382 height 20
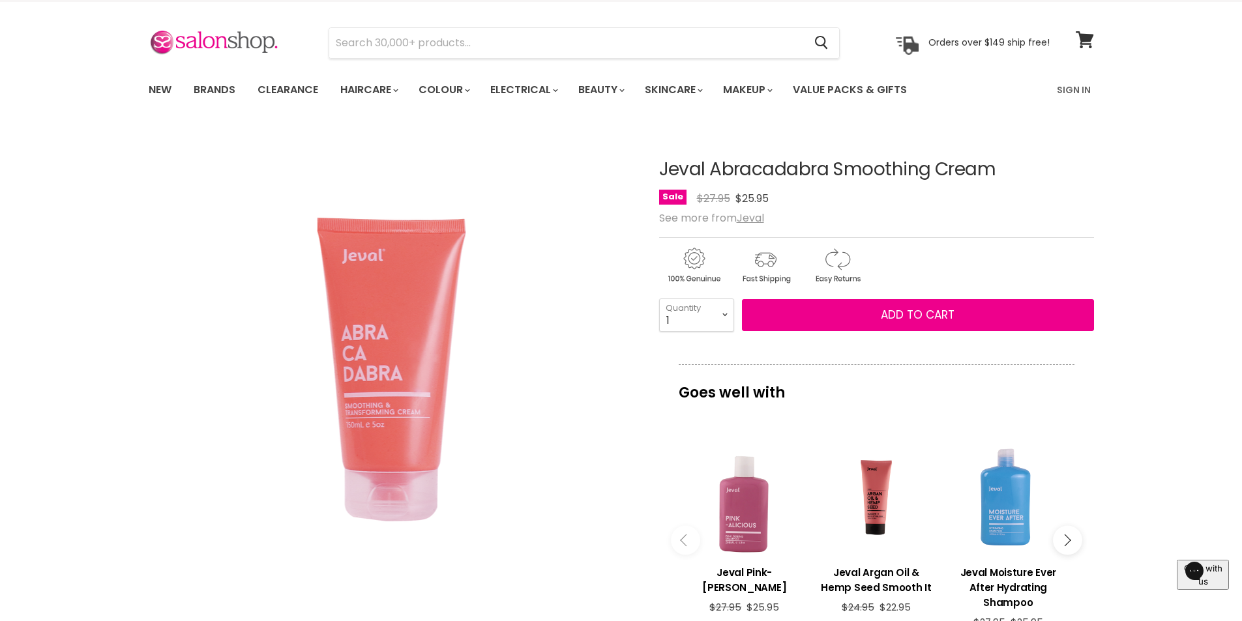
scroll to position [0, 0]
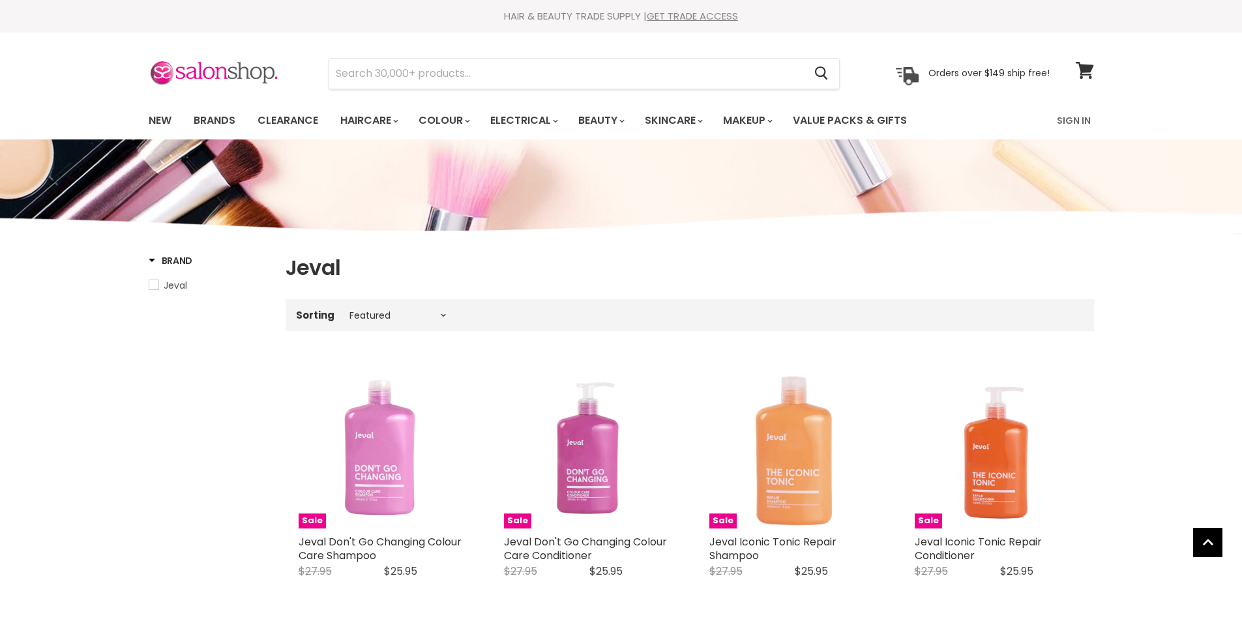
select select "manual"
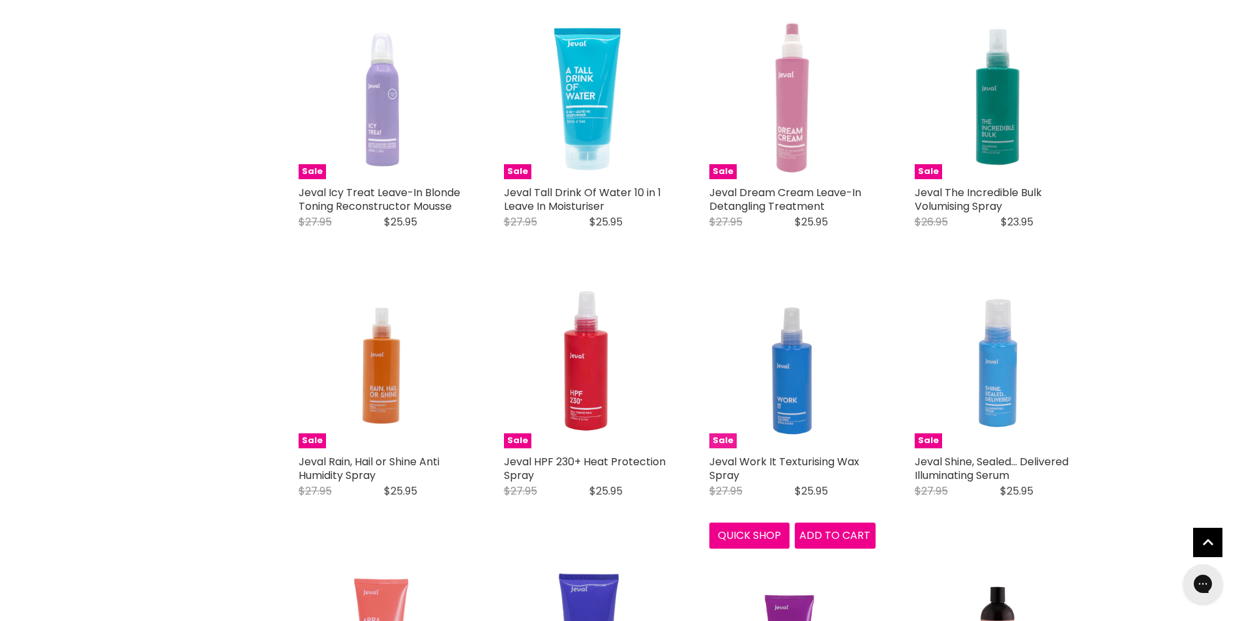
click at [804, 389] on img "Main content" at bounding box center [792, 365] width 119 height 166
